Goal: Task Accomplishment & Management: Manage account settings

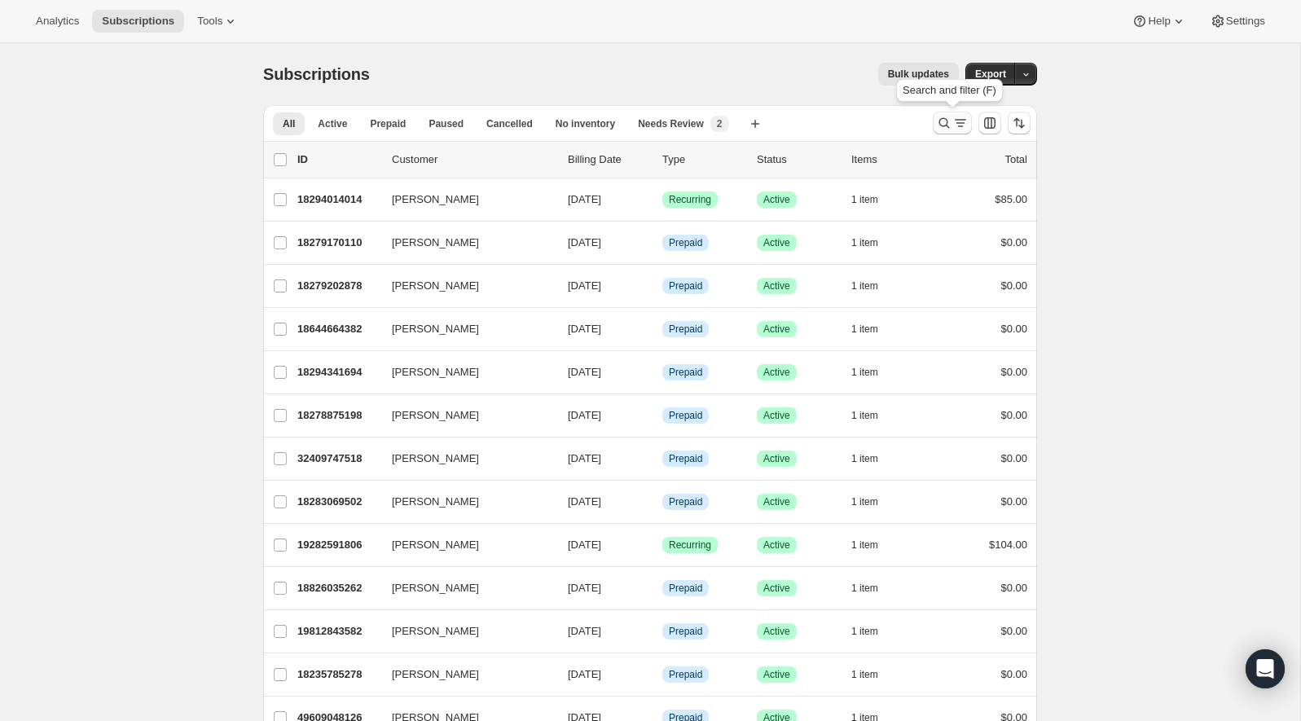
click at [960, 125] on icon "Search and filter results" at bounding box center [961, 123] width 16 height 16
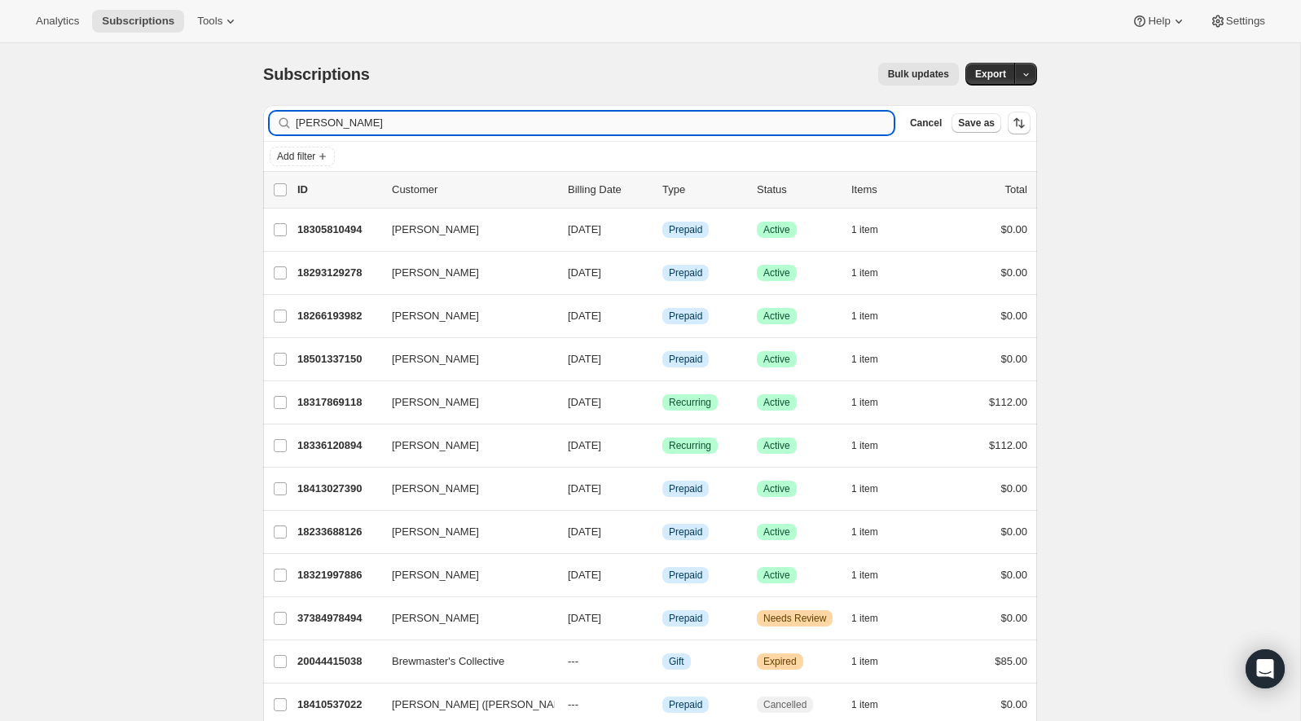
type input "jason bradford"
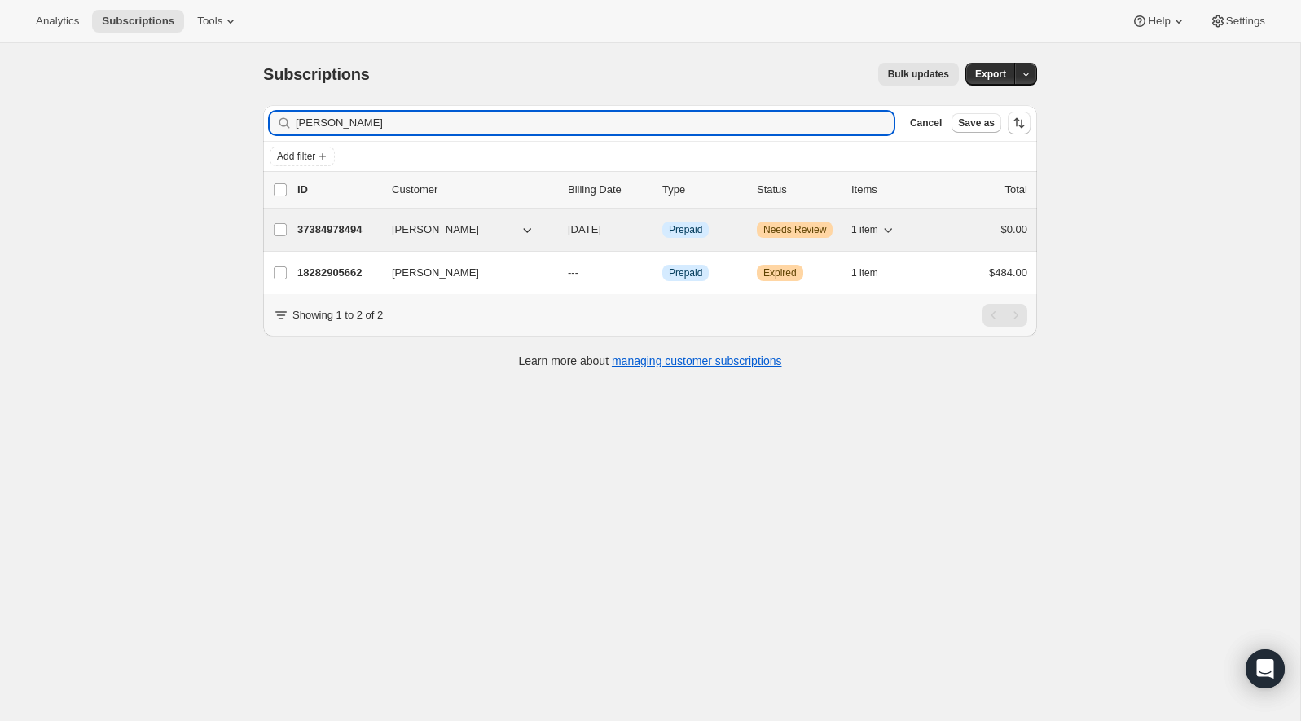
click at [322, 236] on div "37384978494 Jason Bradford 10/16/2025 Info Prepaid Warning Needs Review 1 item …" at bounding box center [662, 229] width 730 height 23
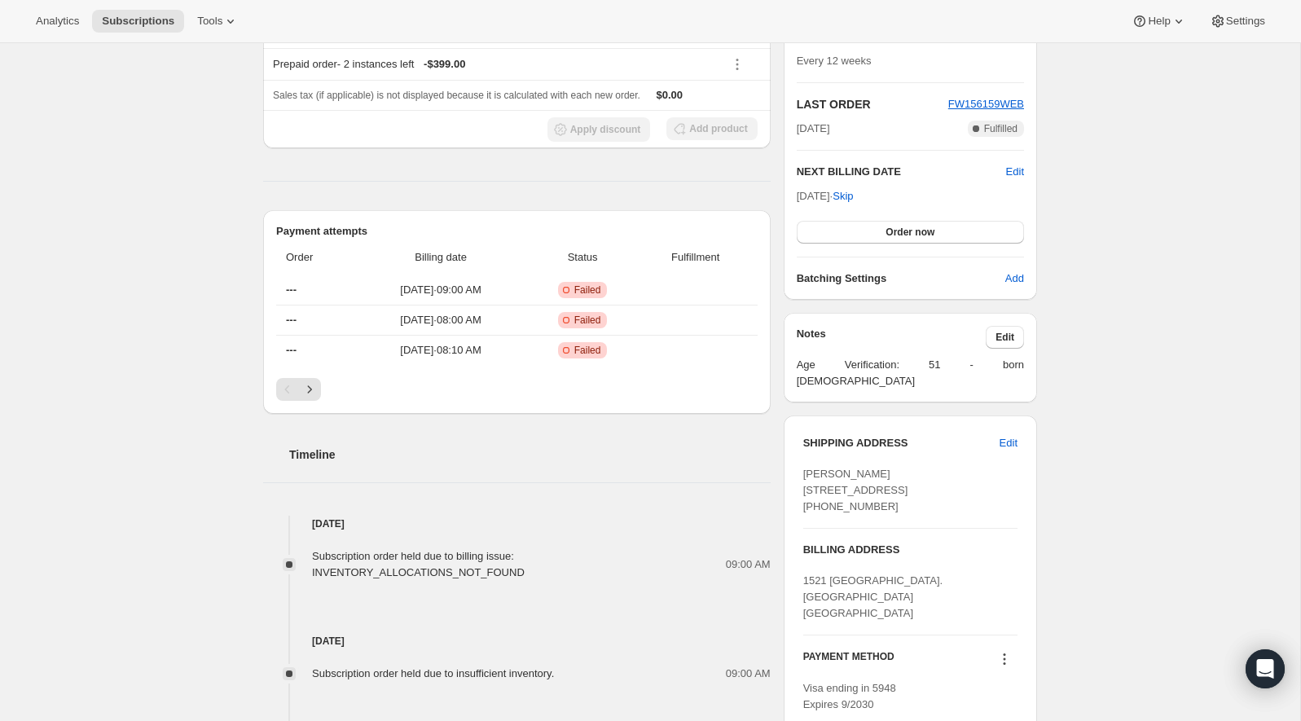
scroll to position [479, 0]
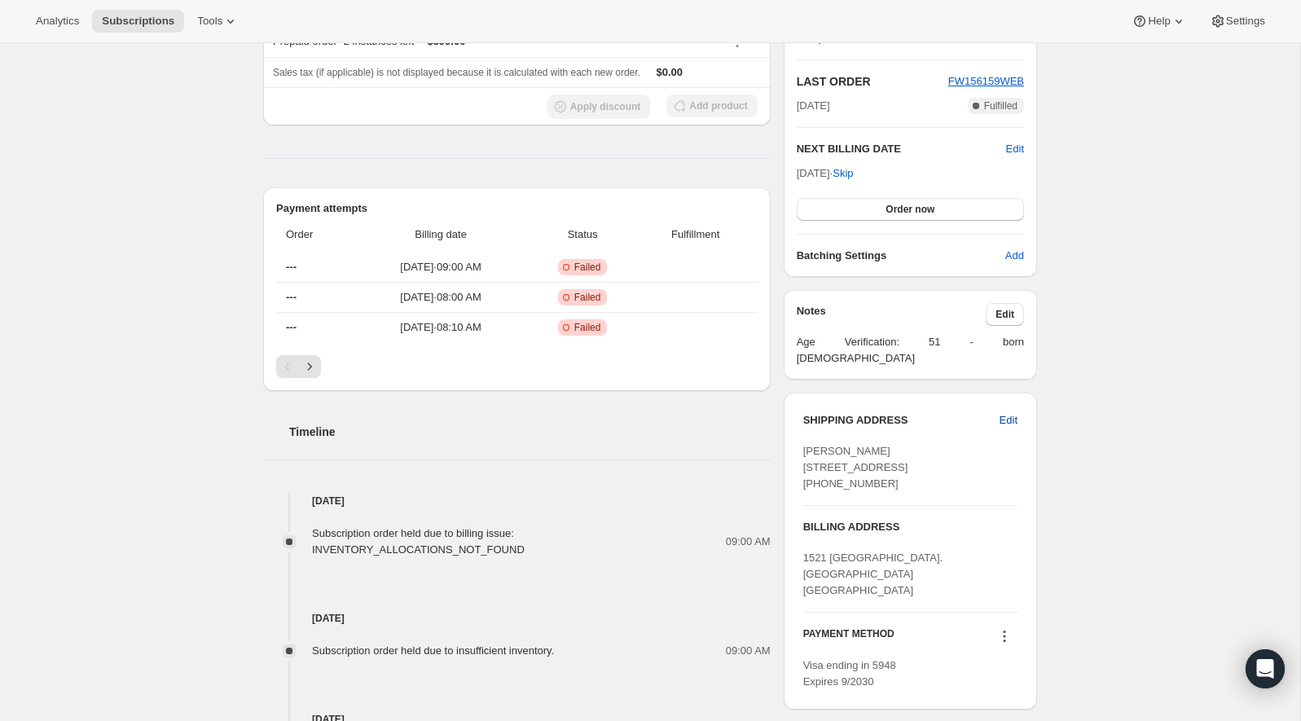
click at [1010, 414] on button "Edit" at bounding box center [1008, 420] width 37 height 26
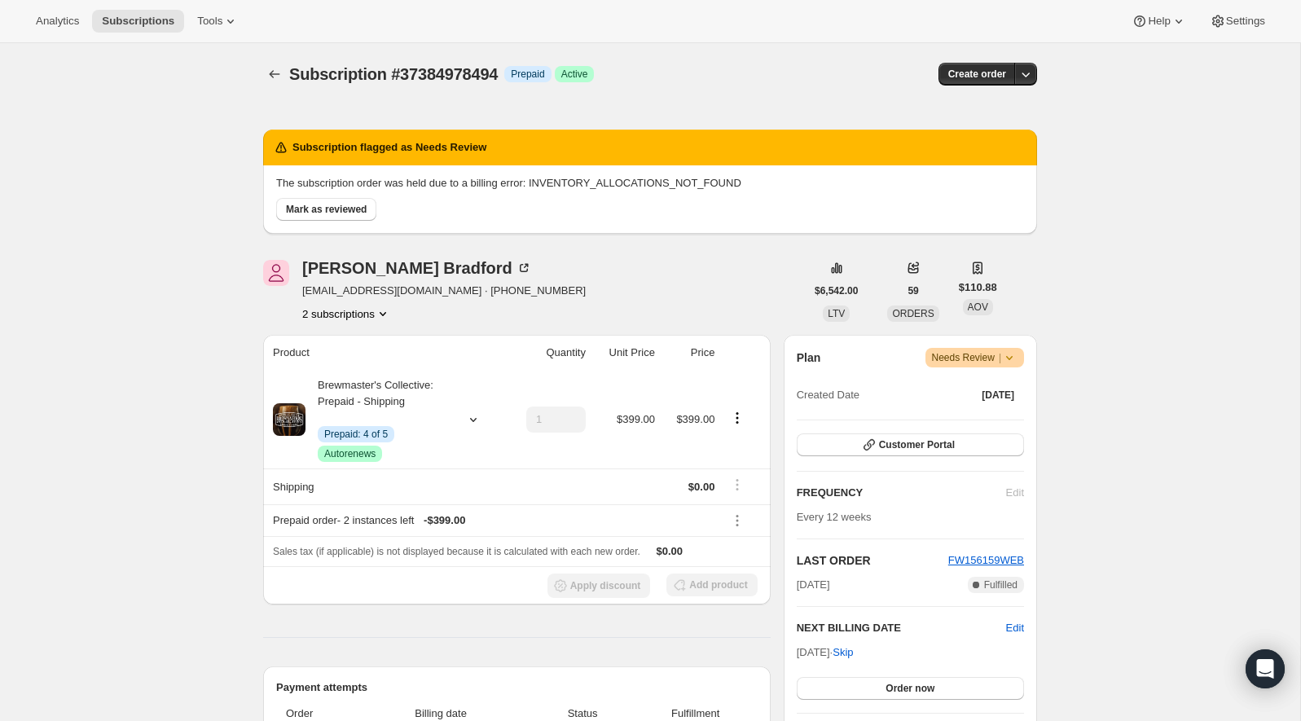
select select "WA"
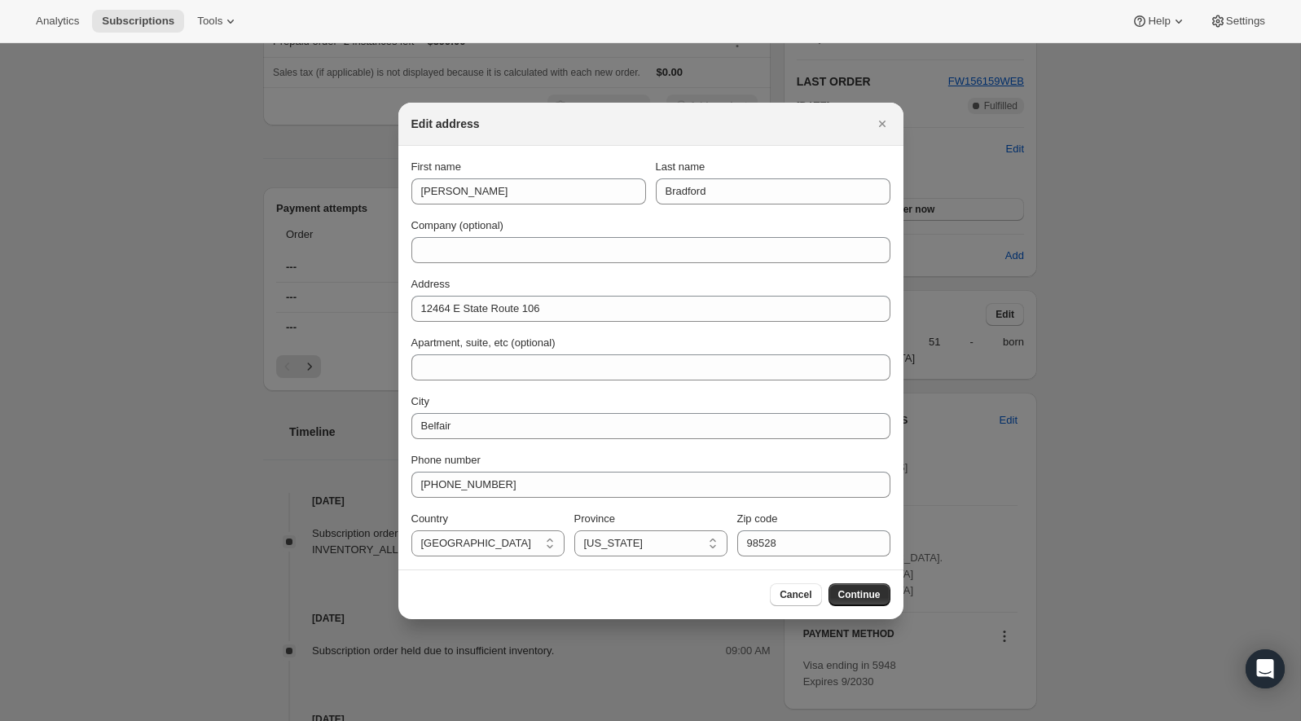
click at [612, 341] on div "Apartment, suite, etc (optional)" at bounding box center [650, 343] width 479 height 16
drag, startPoint x: 610, startPoint y: 323, endPoint x: 487, endPoint y: 315, distance: 123.3
click at [482, 315] on div "First name Jason Last name Bradford Company (optional) Address 12464 E State Ro…" at bounding box center [650, 358] width 479 height 398
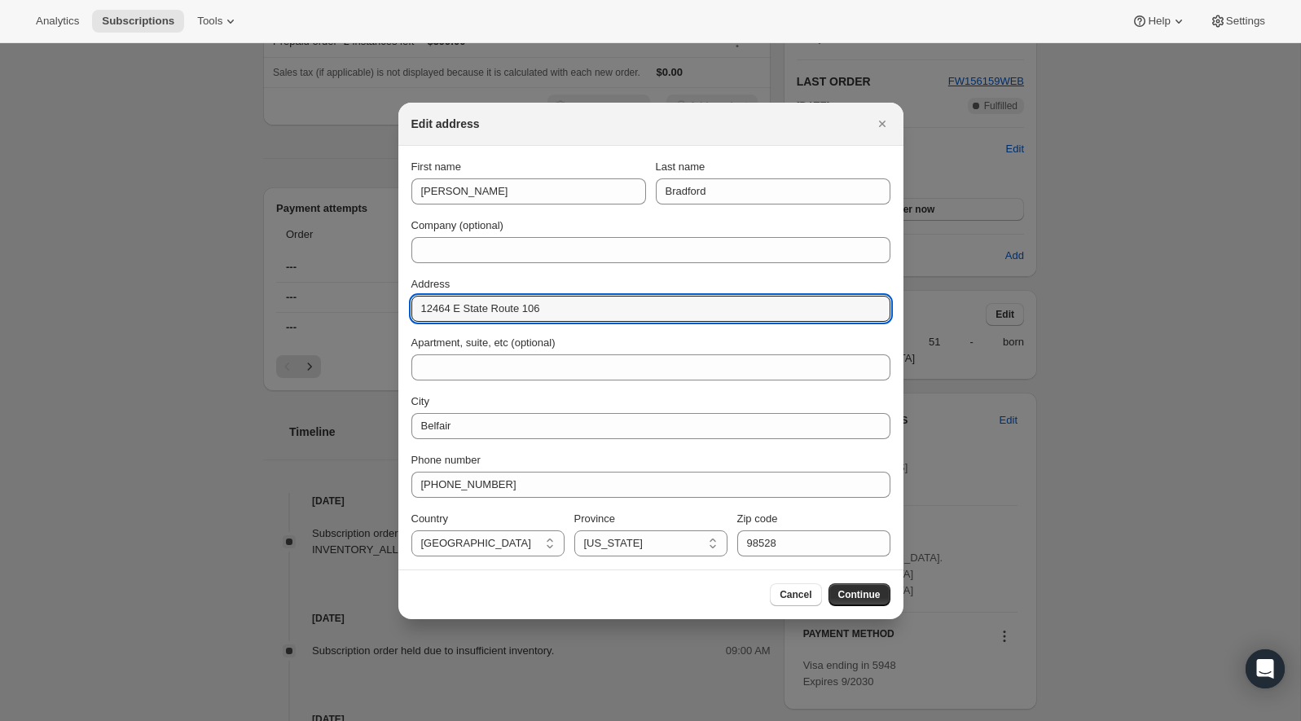
drag, startPoint x: 564, startPoint y: 310, endPoint x: 391, endPoint y: 310, distance: 172.7
paste input "521 51st ave"
type input "1521 51st ave"
click at [537, 420] on input "Belfair" at bounding box center [650, 426] width 479 height 26
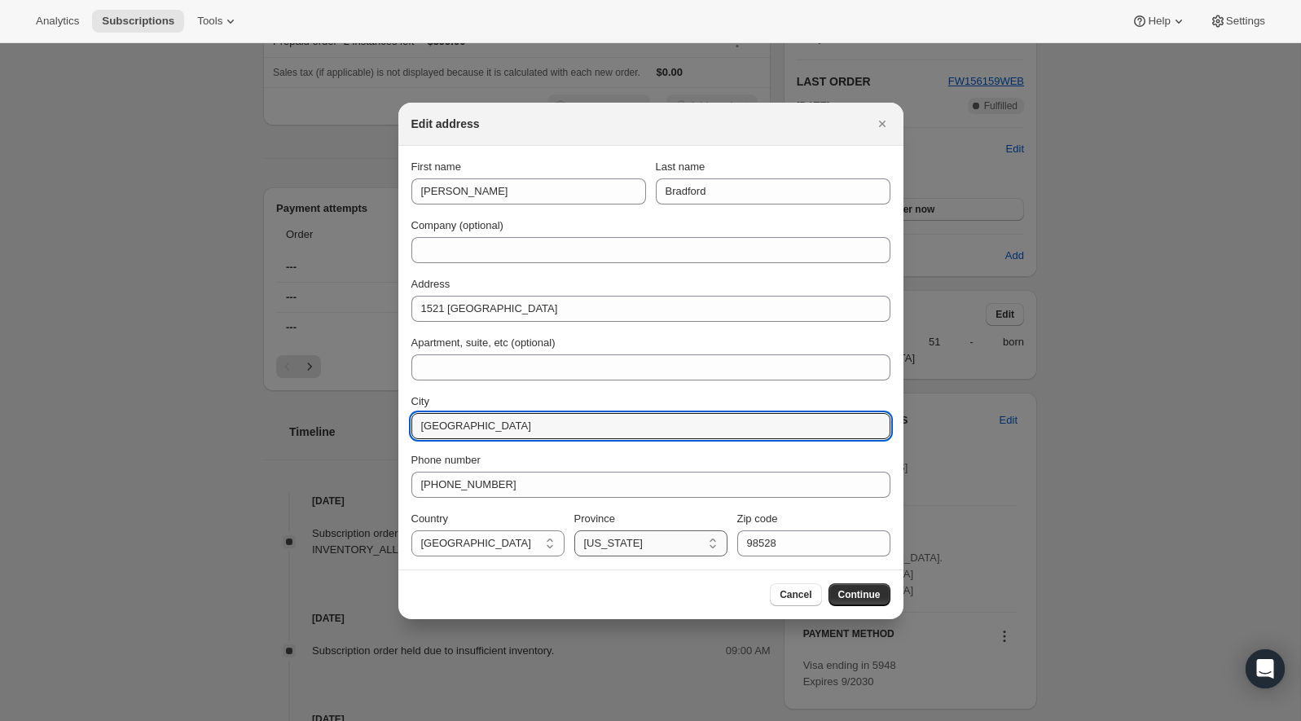
type input "oakland"
click at [651, 536] on select "California Alabama Arizona Arkansas Colorado Connecticut Delaware District of C…" at bounding box center [650, 543] width 153 height 26
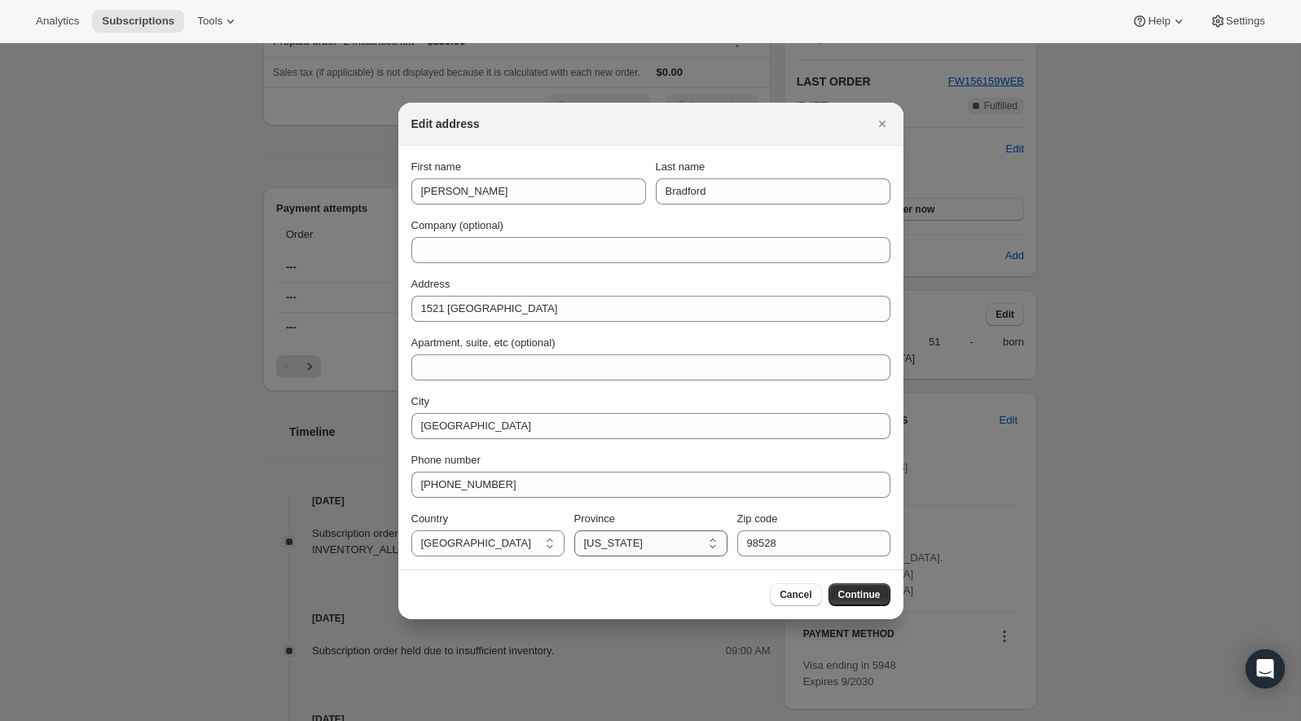
select select "CA"
click at [574, 530] on select "California Alabama Arizona Arkansas Colorado Connecticut Delaware District of C…" at bounding box center [650, 543] width 153 height 26
drag, startPoint x: 794, startPoint y: 542, endPoint x: 665, endPoint y: 542, distance: 128.7
click at [665, 542] on div "Country United States United States Province California Alabama Arizona Arkansa…" at bounding box center [650, 534] width 479 height 46
paste input "4601"
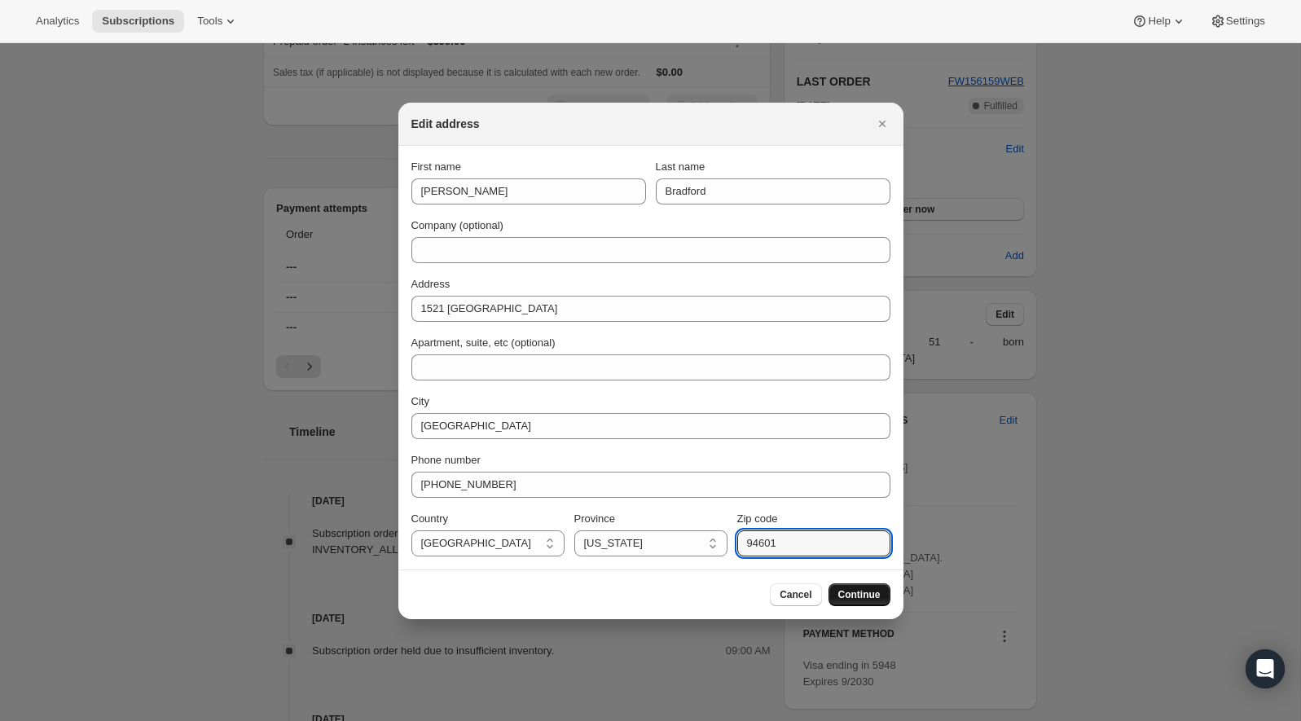
type input "94601"
click at [878, 598] on span "Continue" at bounding box center [859, 594] width 42 height 13
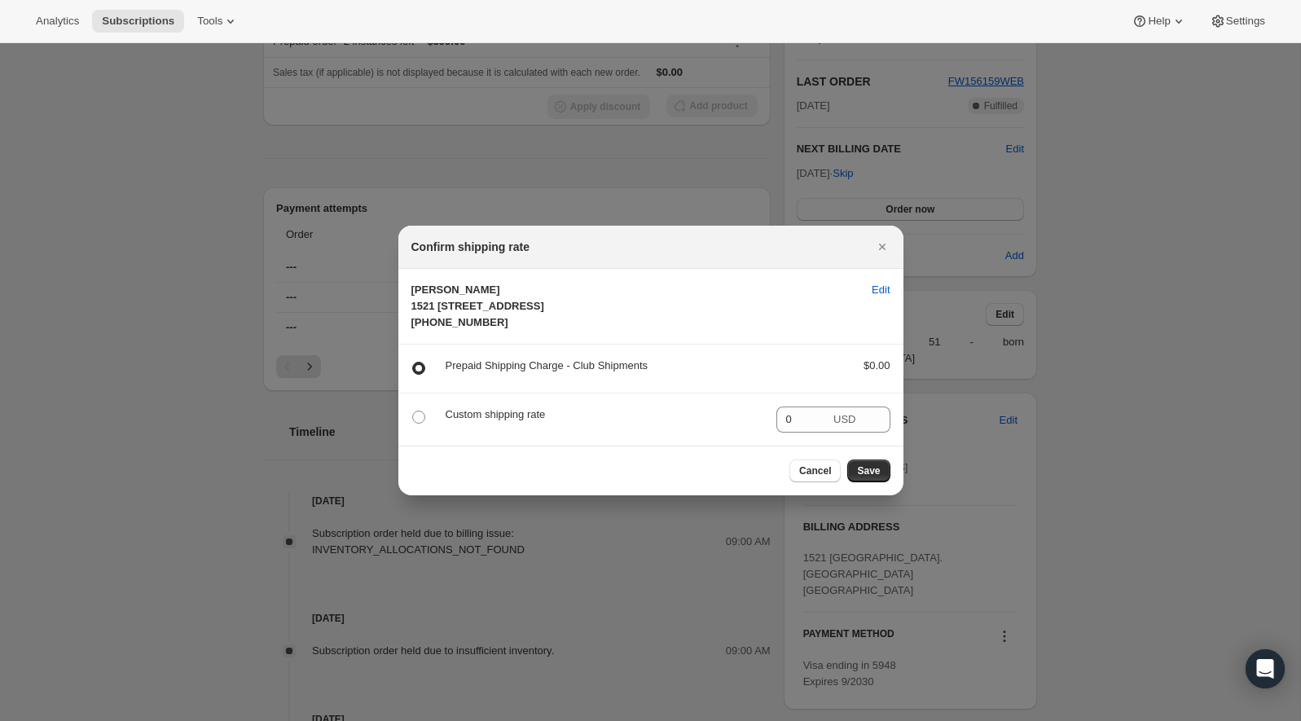
click at [599, 374] on p "Prepaid Shipping Charge - Club Shipments" at bounding box center [642, 366] width 392 height 16
click at [860, 477] on span "Save" at bounding box center [868, 470] width 23 height 13
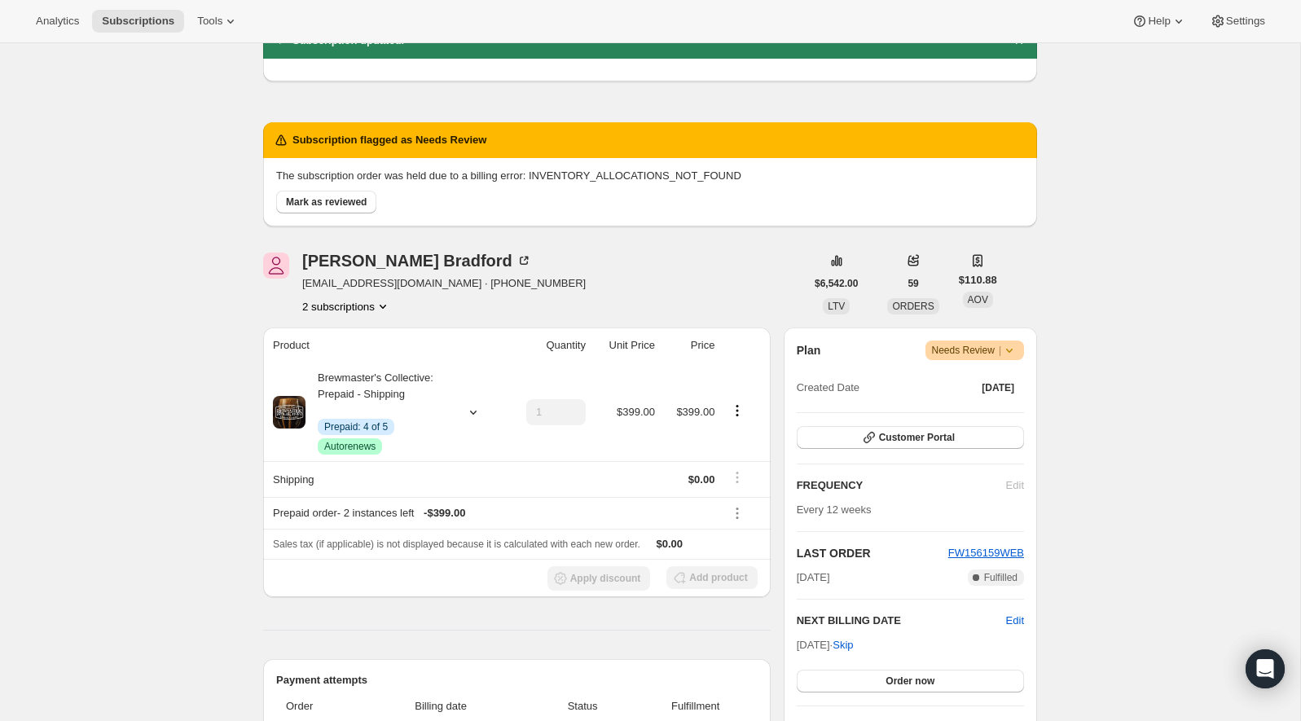
scroll to position [84, 0]
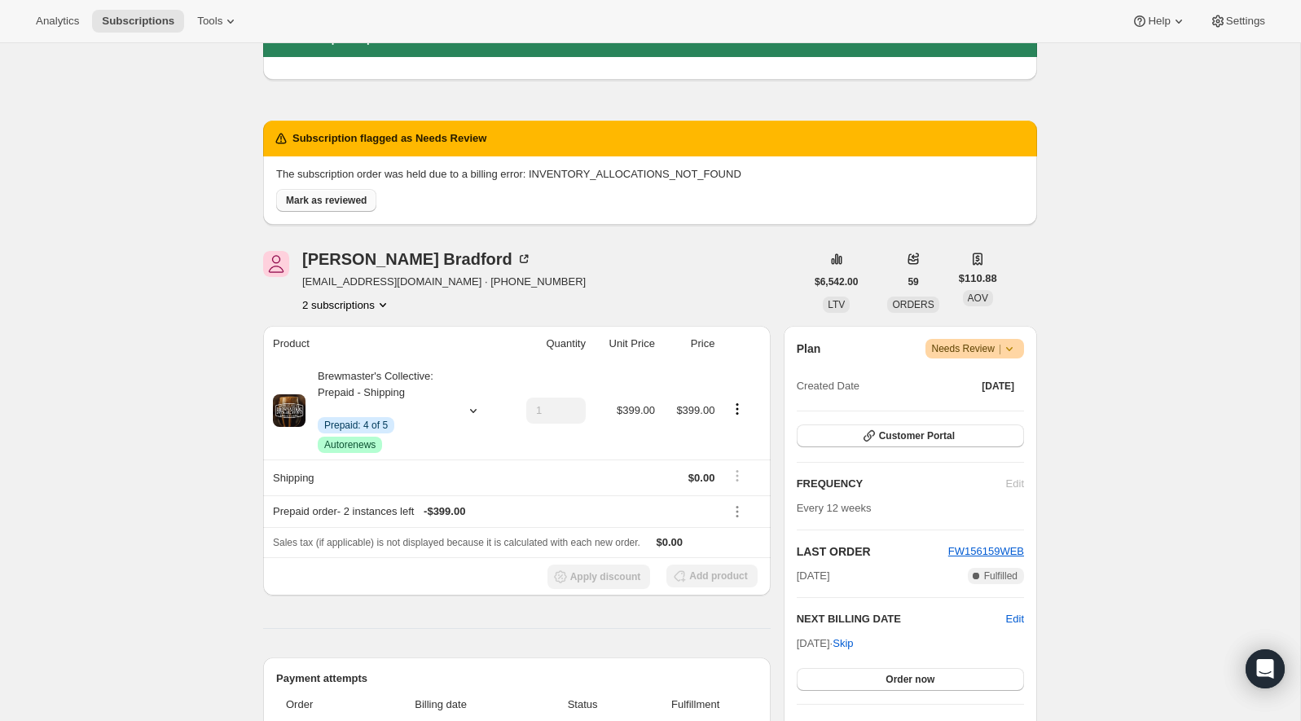
click at [331, 200] on span "Mark as reviewed" at bounding box center [326, 200] width 81 height 13
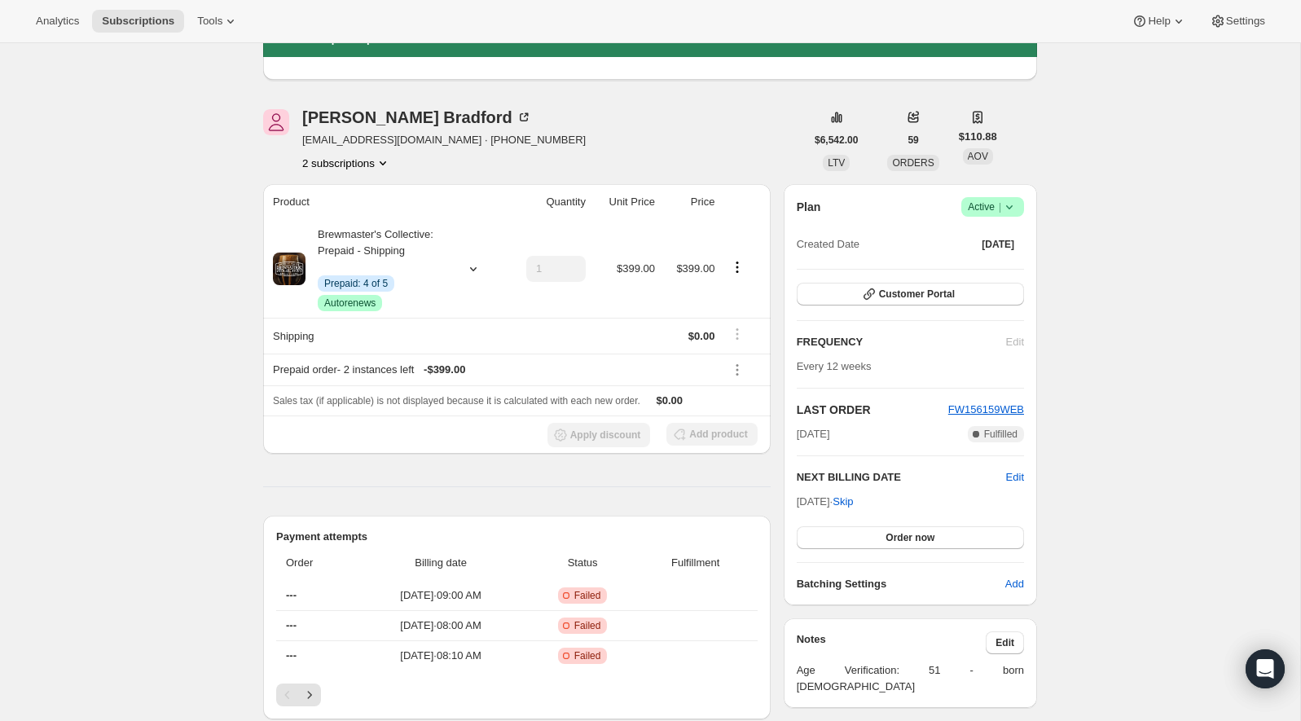
scroll to position [174, 0]
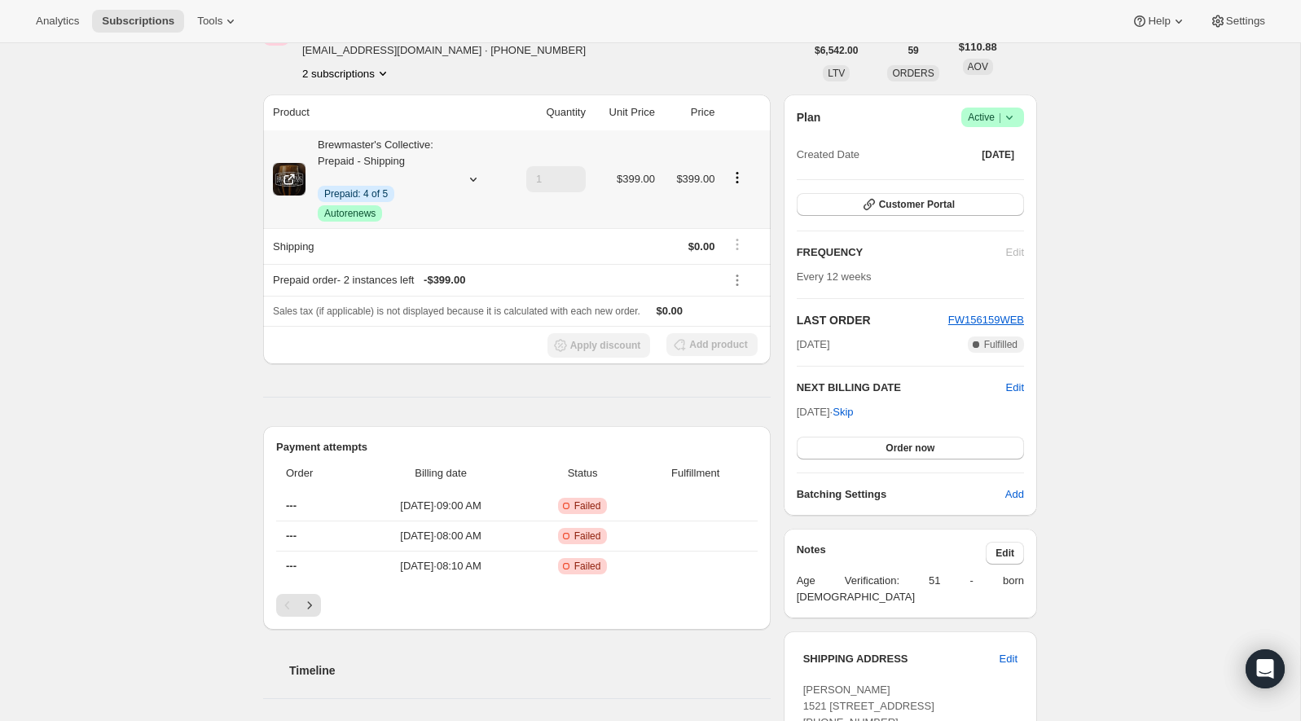
click at [339, 196] on span "Prepaid: 4 of 5" at bounding box center [356, 193] width 64 height 13
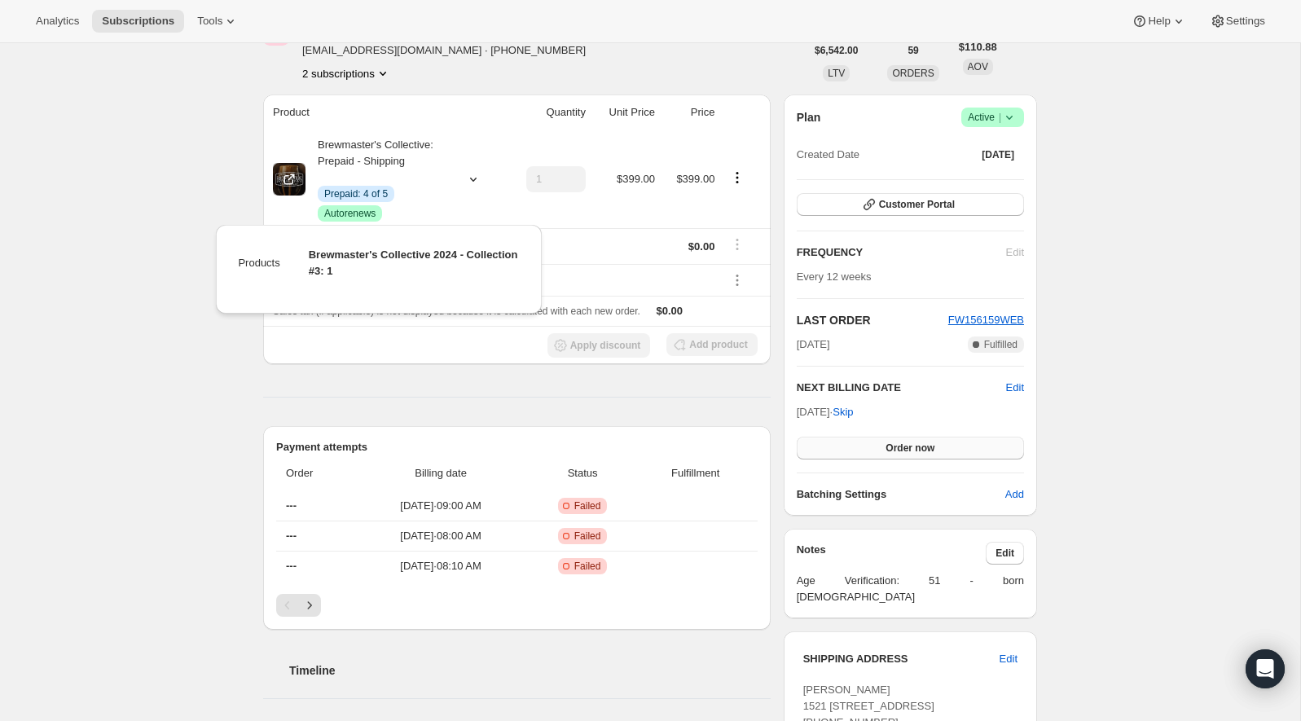
click at [935, 442] on span "Order now" at bounding box center [910, 448] width 49 height 13
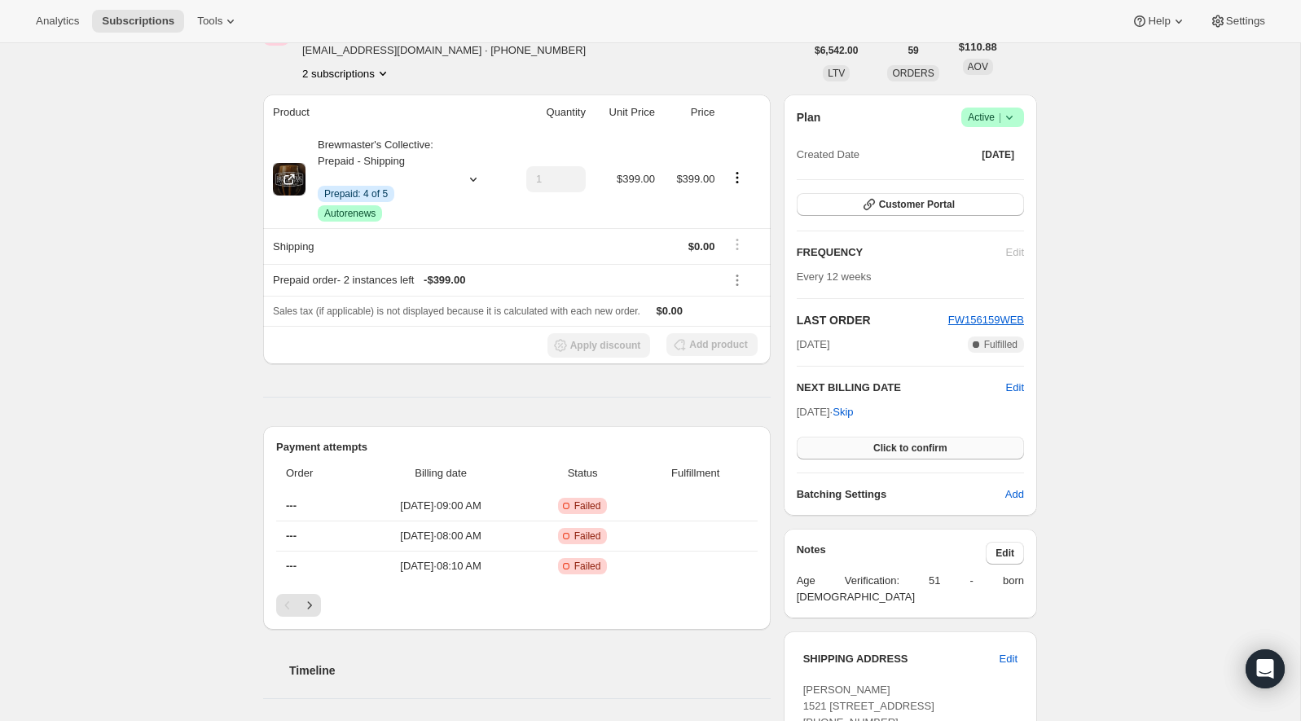
click at [935, 438] on button "Click to confirm" at bounding box center [910, 448] width 227 height 23
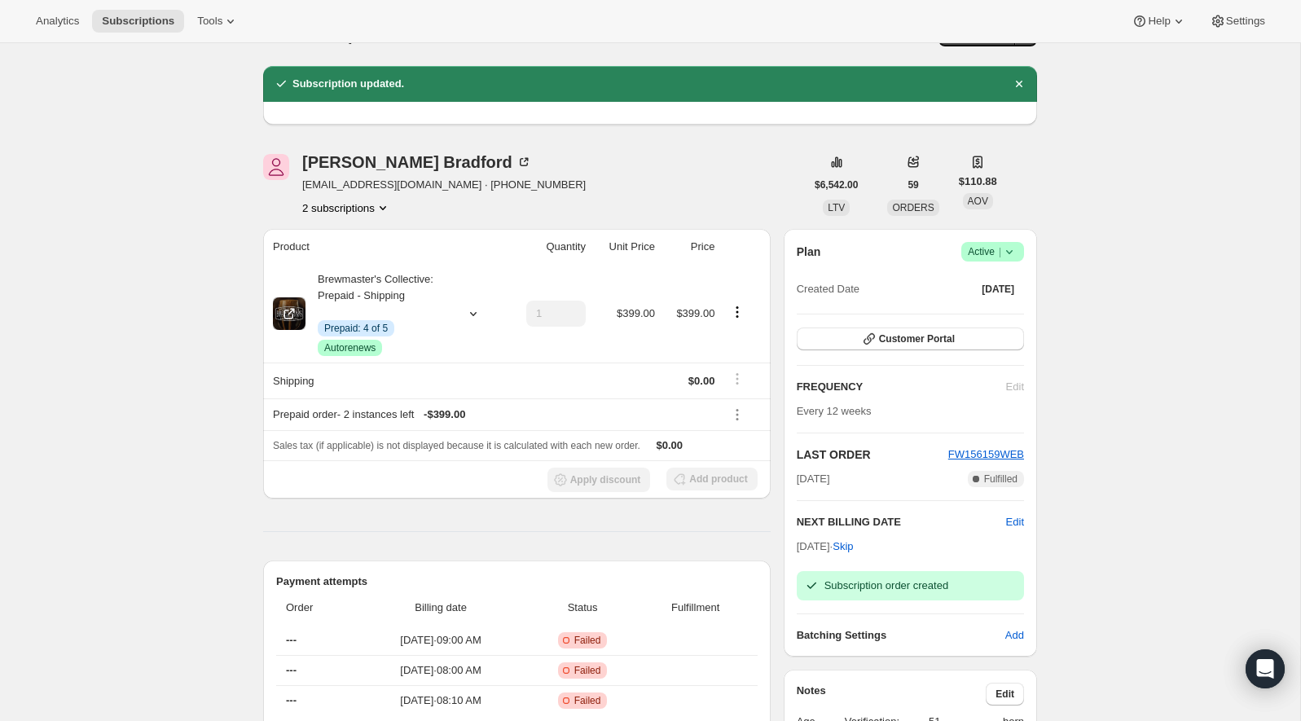
scroll to position [0, 0]
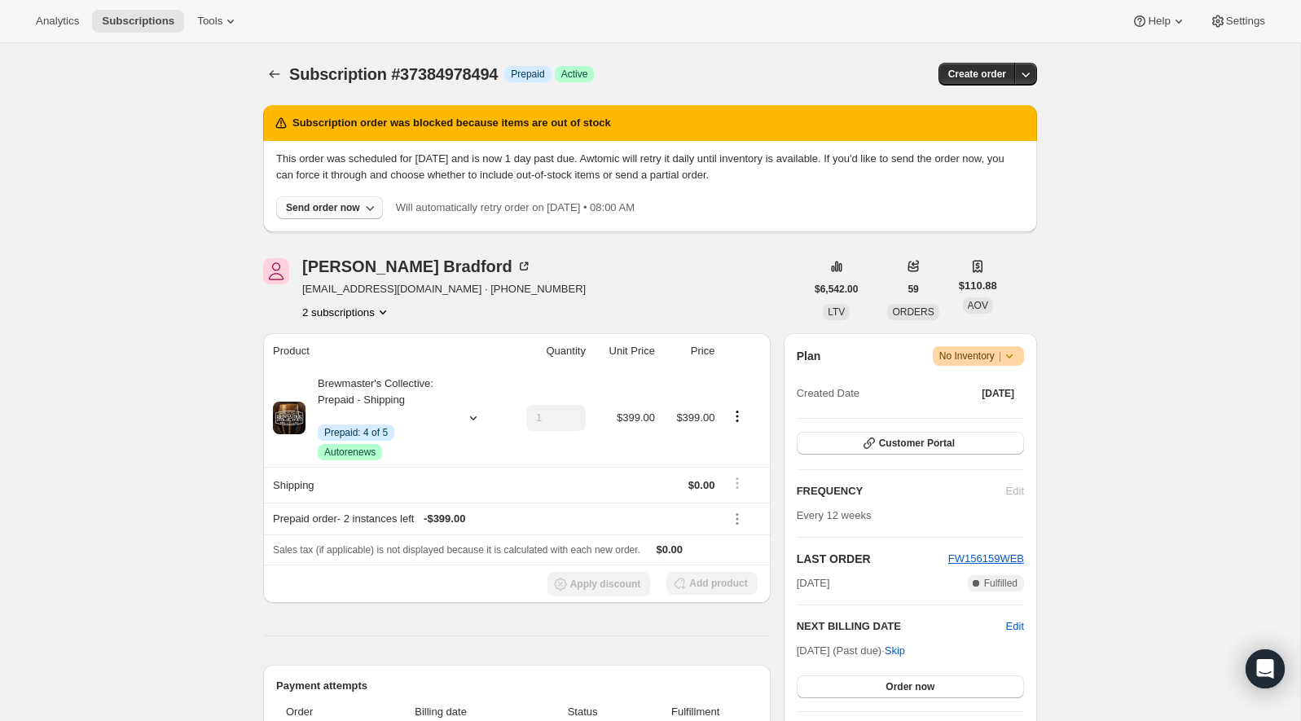
click at [345, 208] on div "Send order now" at bounding box center [323, 207] width 74 height 13
click at [338, 242] on span "Include sold-out items" at bounding box center [286, 241] width 103 height 12
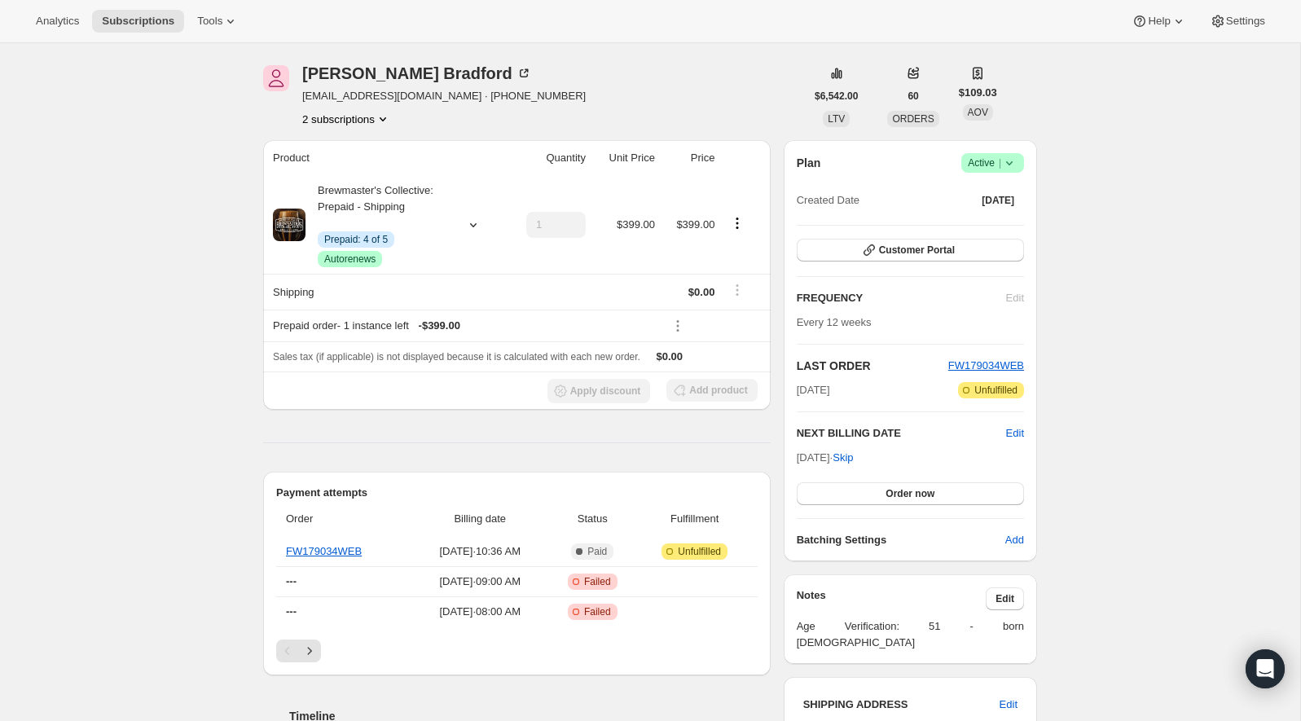
scroll to position [98, 0]
